Goal: Task Accomplishment & Management: Complete application form

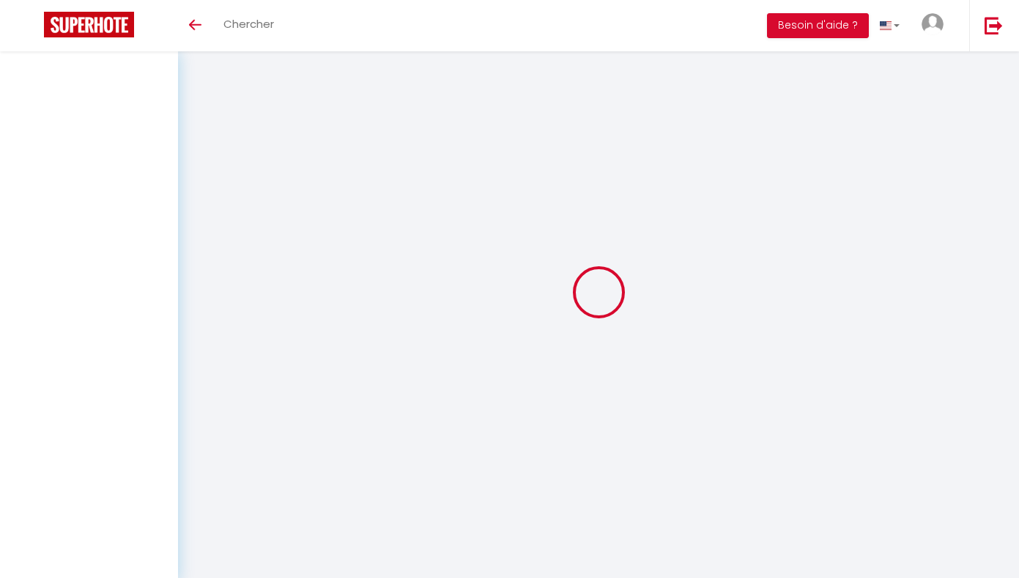
select select
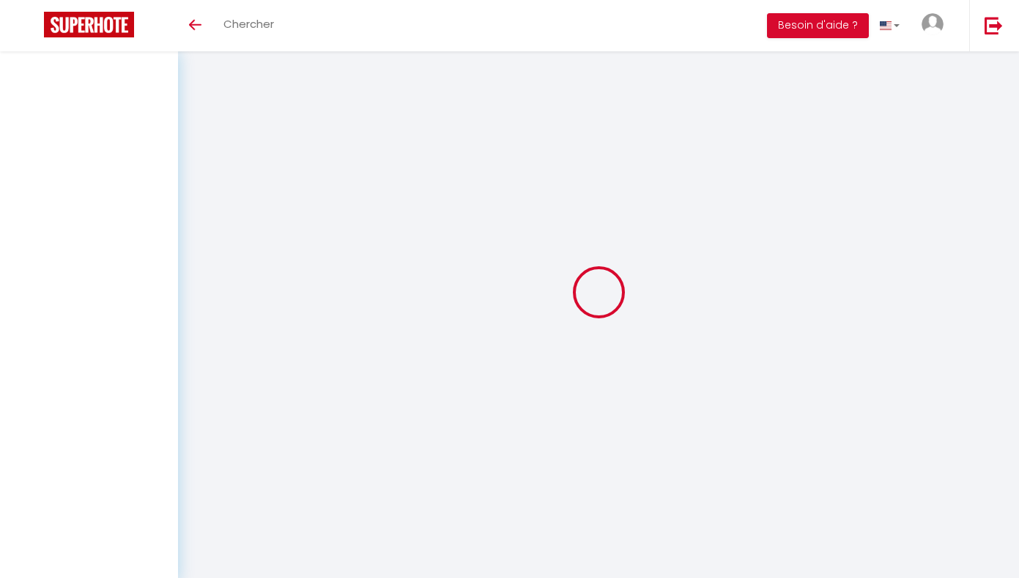
select select
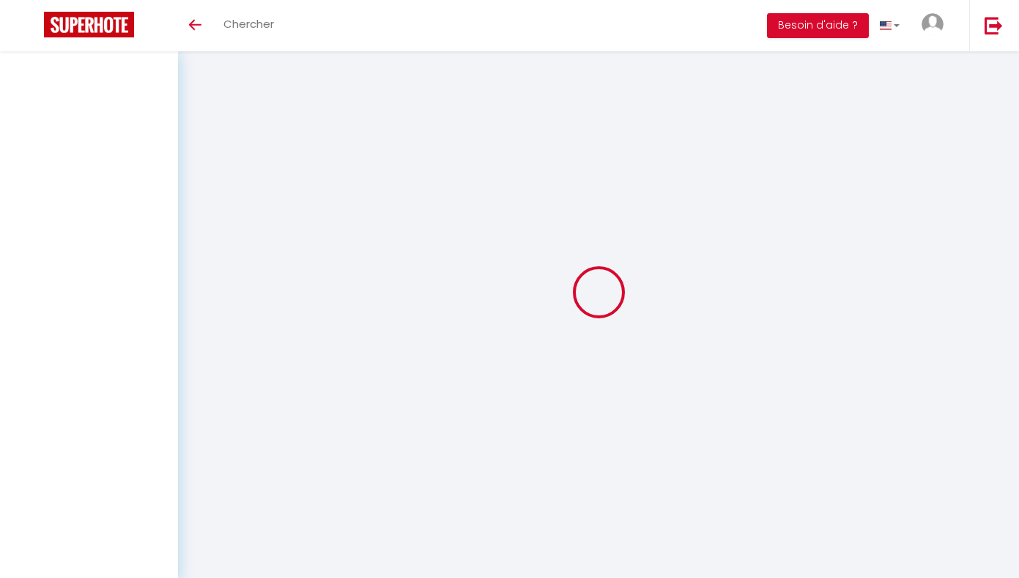
checkbox input "false"
select select
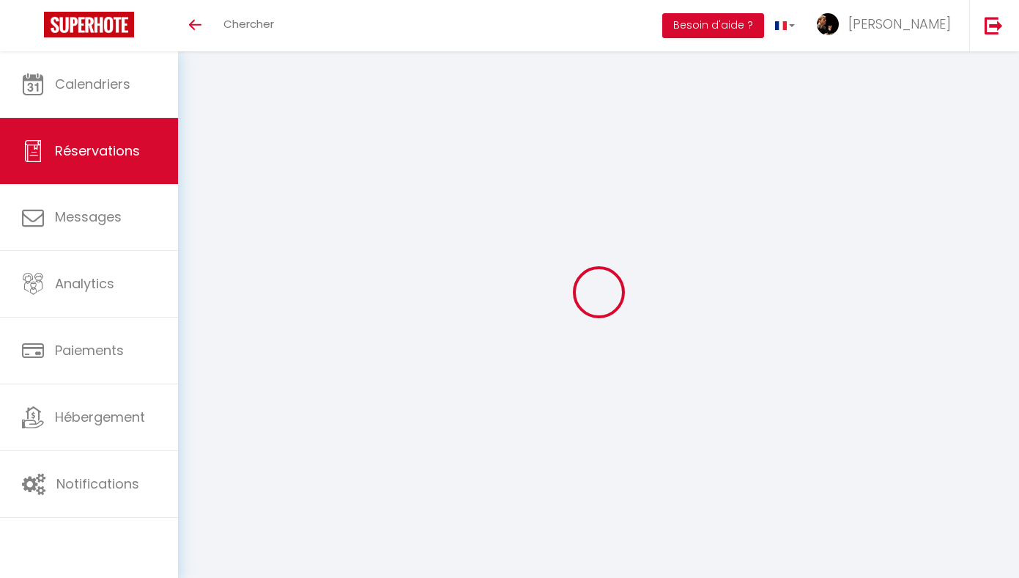
select select
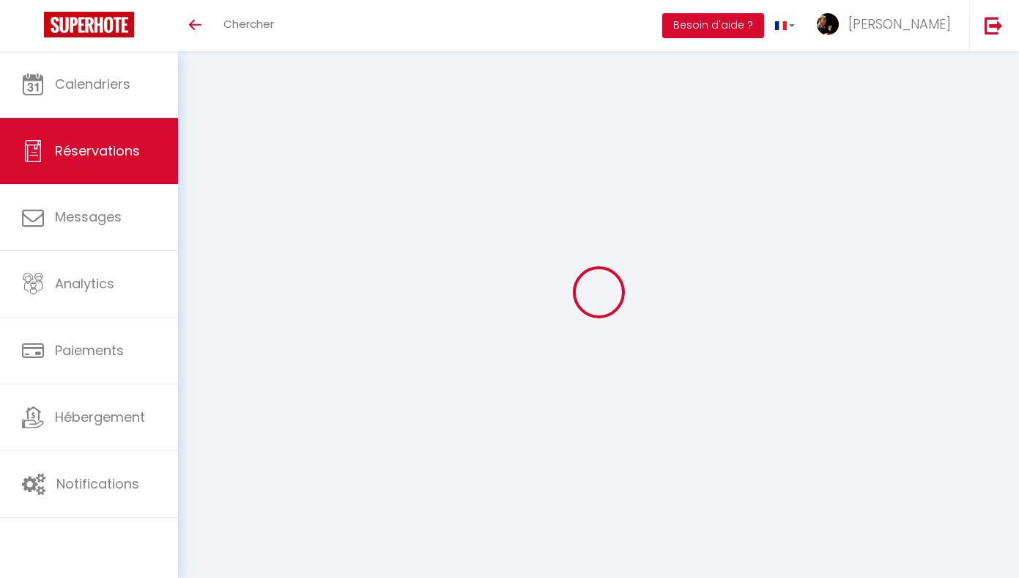
select select
checkbox input "false"
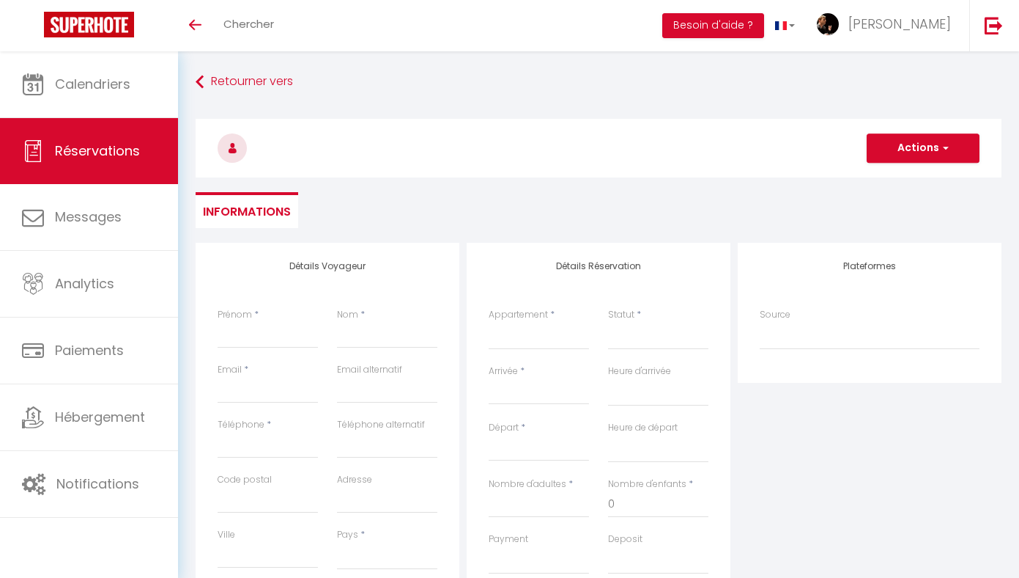
select select
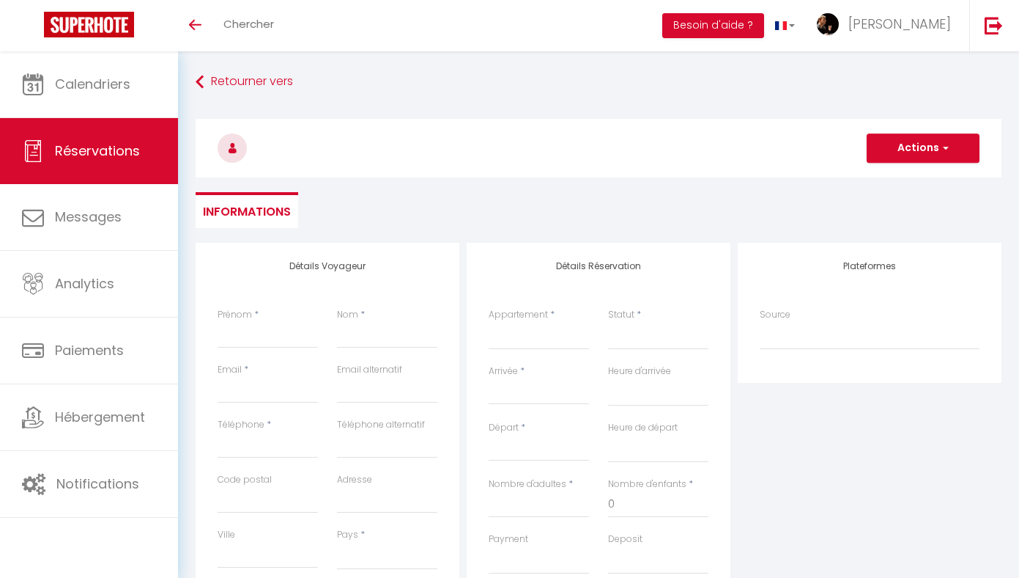
select select
checkbox input "false"
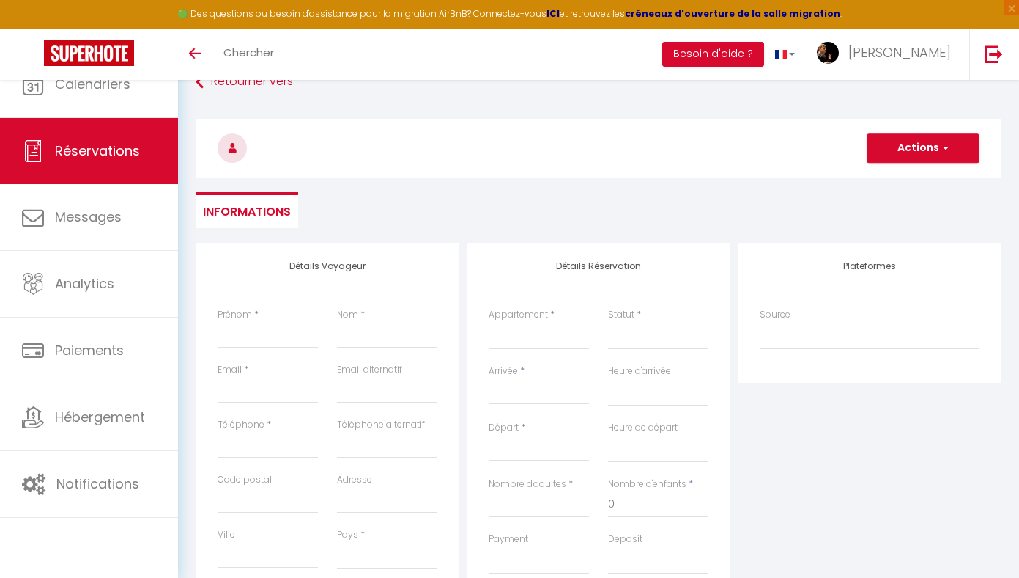
select select
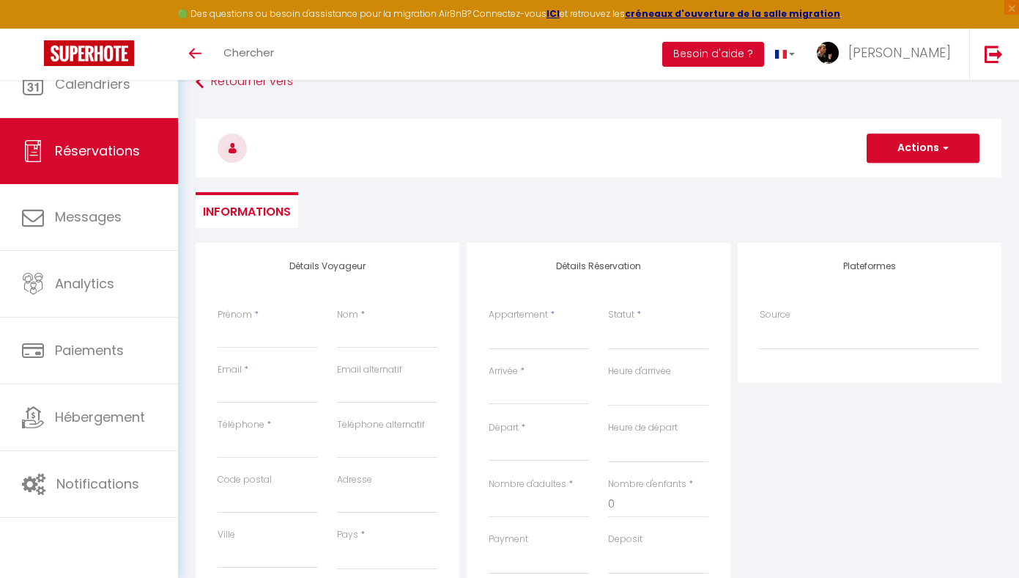
select select
checkbox input "false"
select select
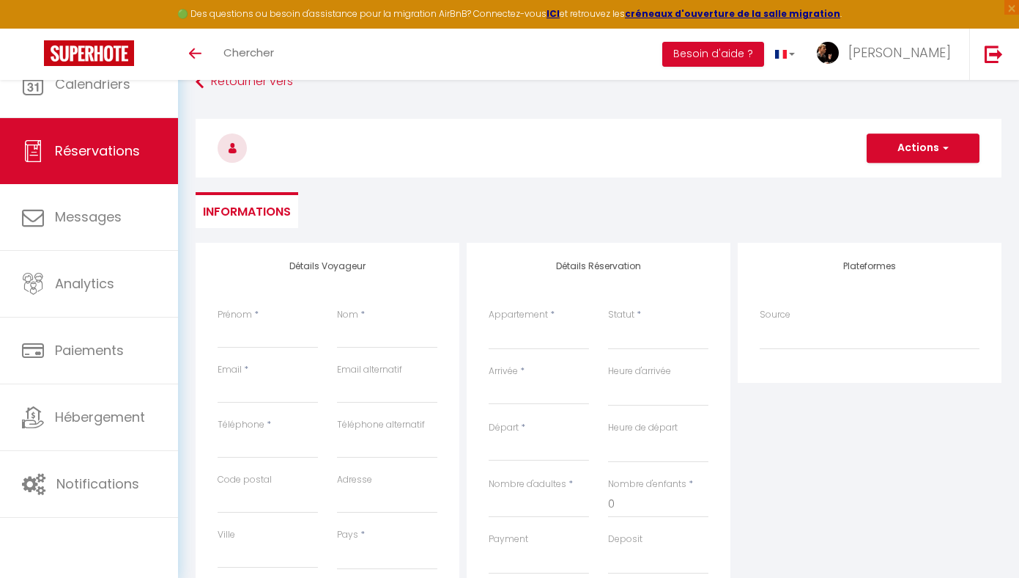
select select
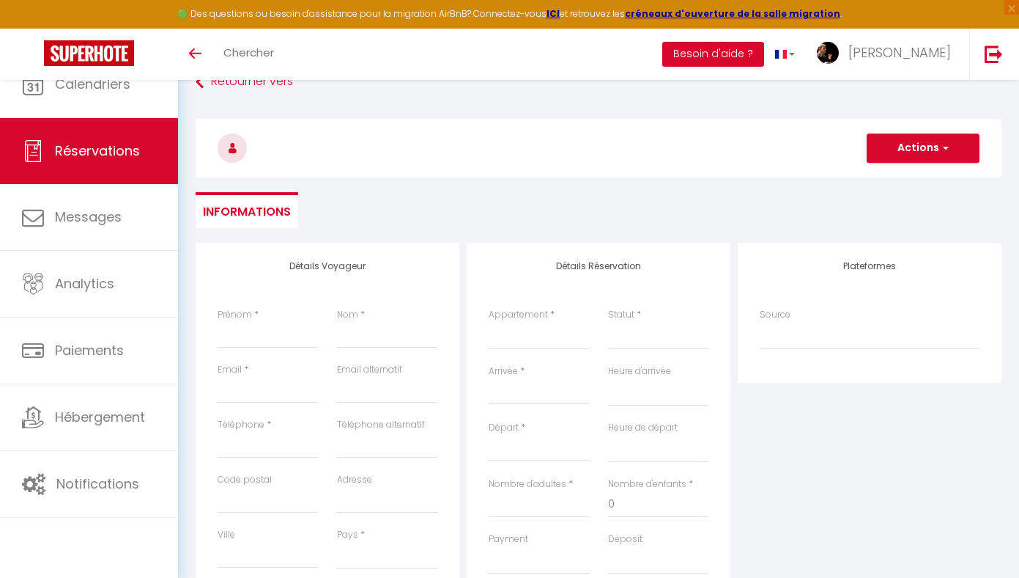
checkbox input "false"
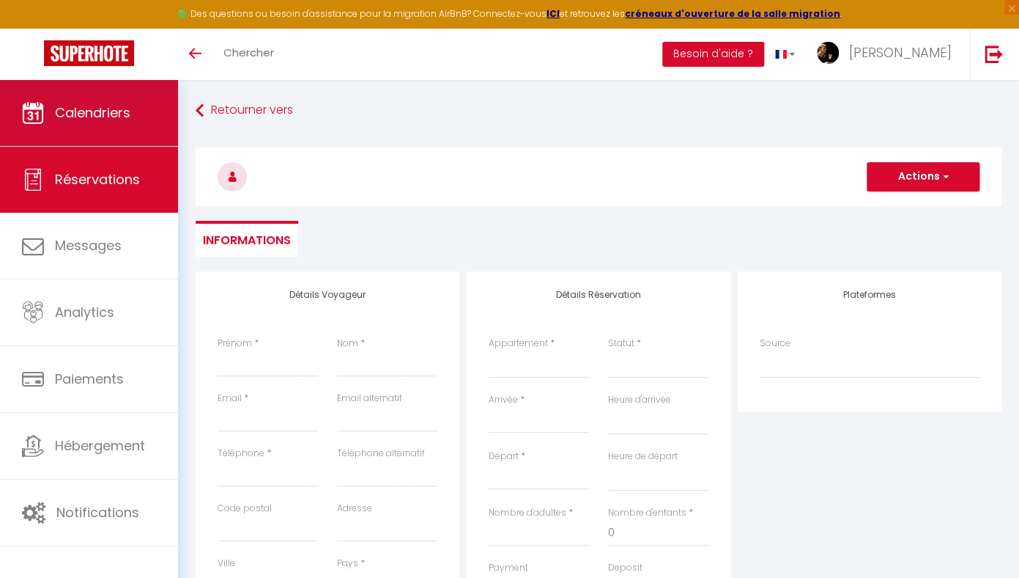
click at [89, 108] on span "Calendriers" at bounding box center [92, 112] width 75 height 18
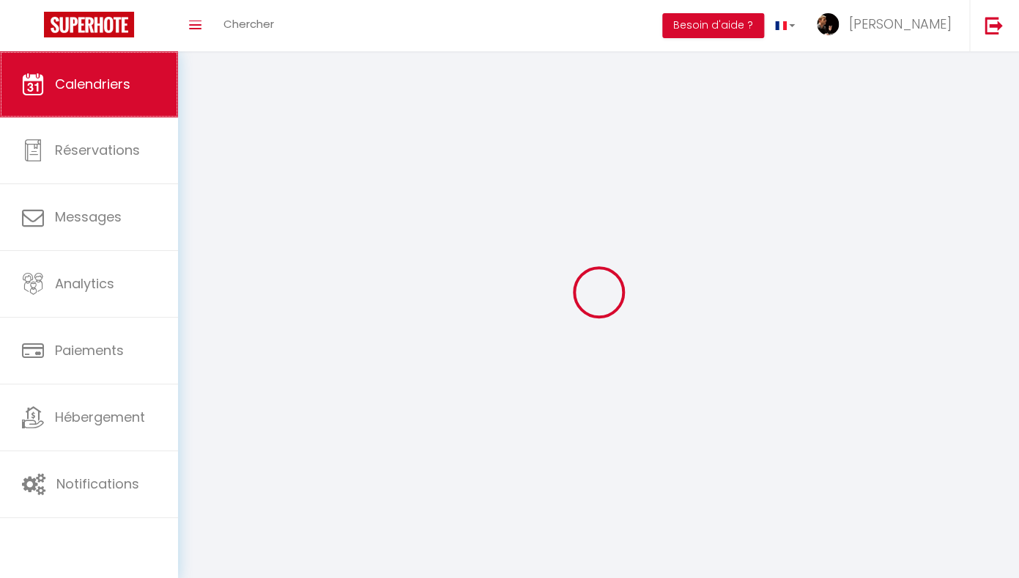
click at [92, 81] on span "Calendriers" at bounding box center [92, 84] width 75 height 18
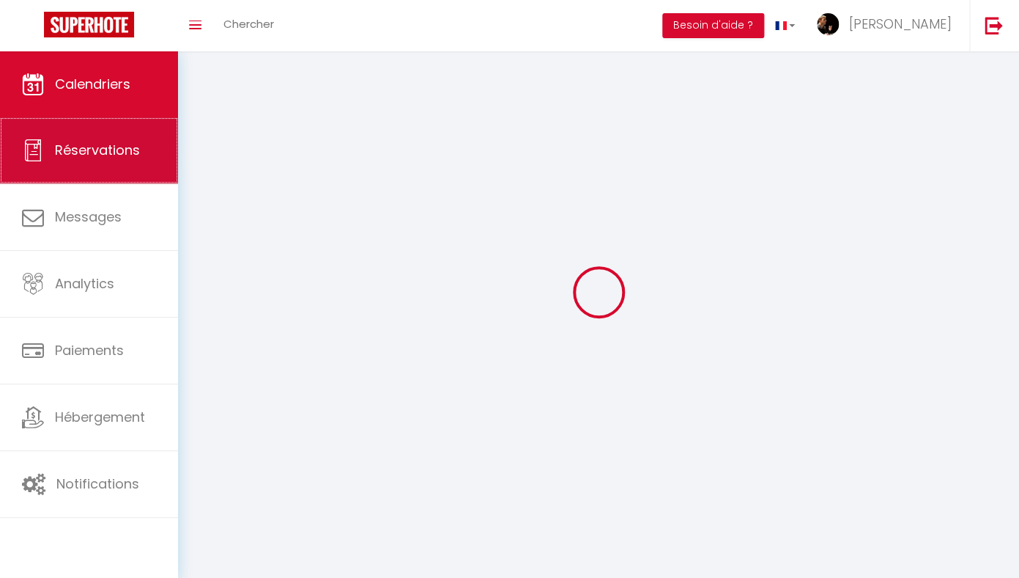
click at [77, 144] on span "Réservations" at bounding box center [97, 150] width 85 height 18
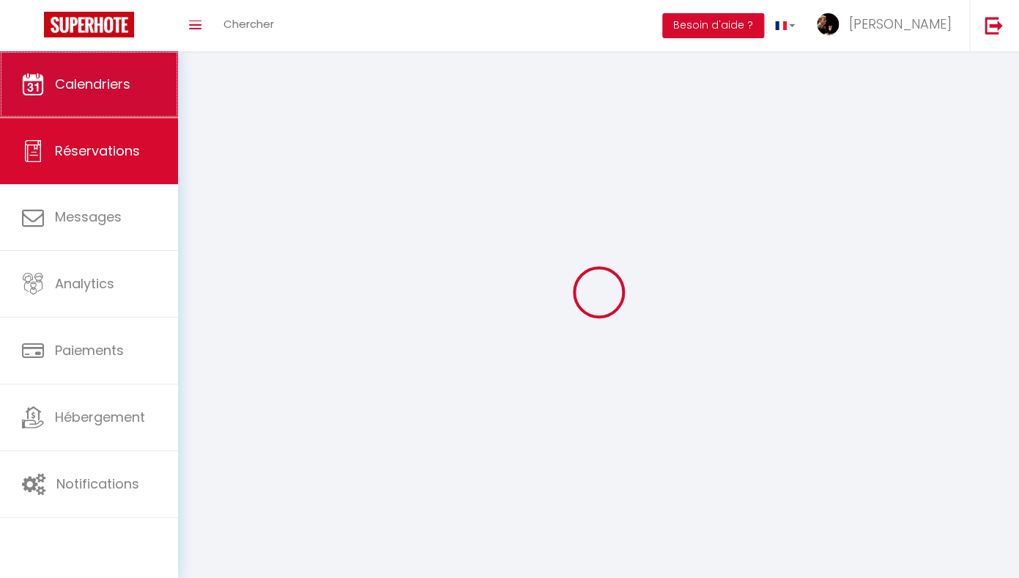
click at [91, 93] on span "Calendriers" at bounding box center [92, 84] width 75 height 18
